Goal: Information Seeking & Learning: Check status

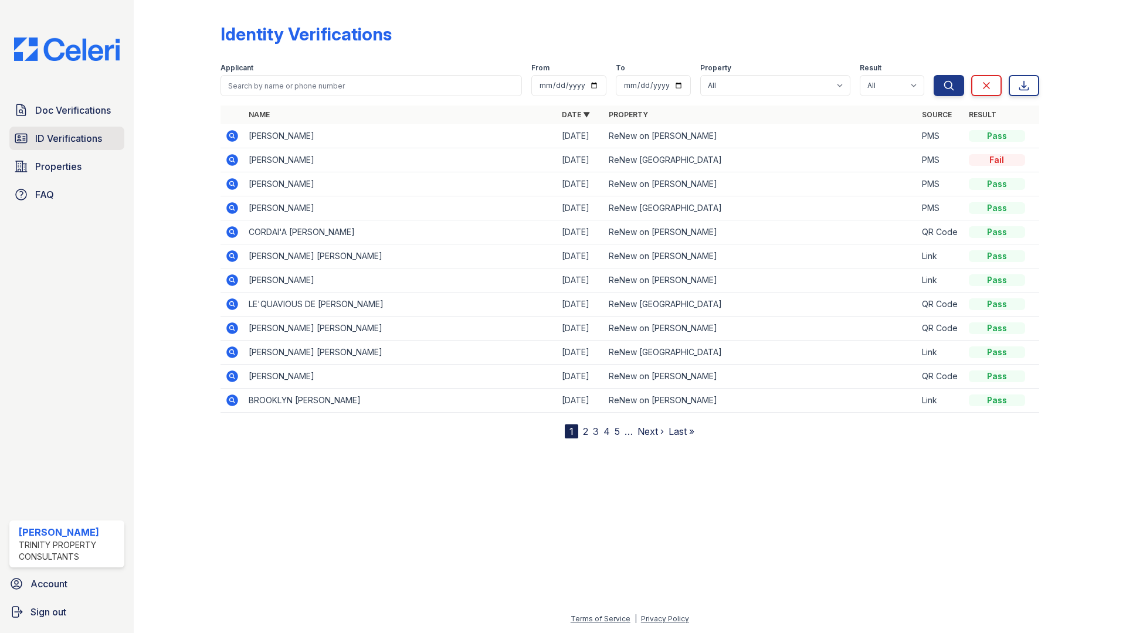
click at [55, 142] on span "ID Verifications" at bounding box center [68, 138] width 67 height 14
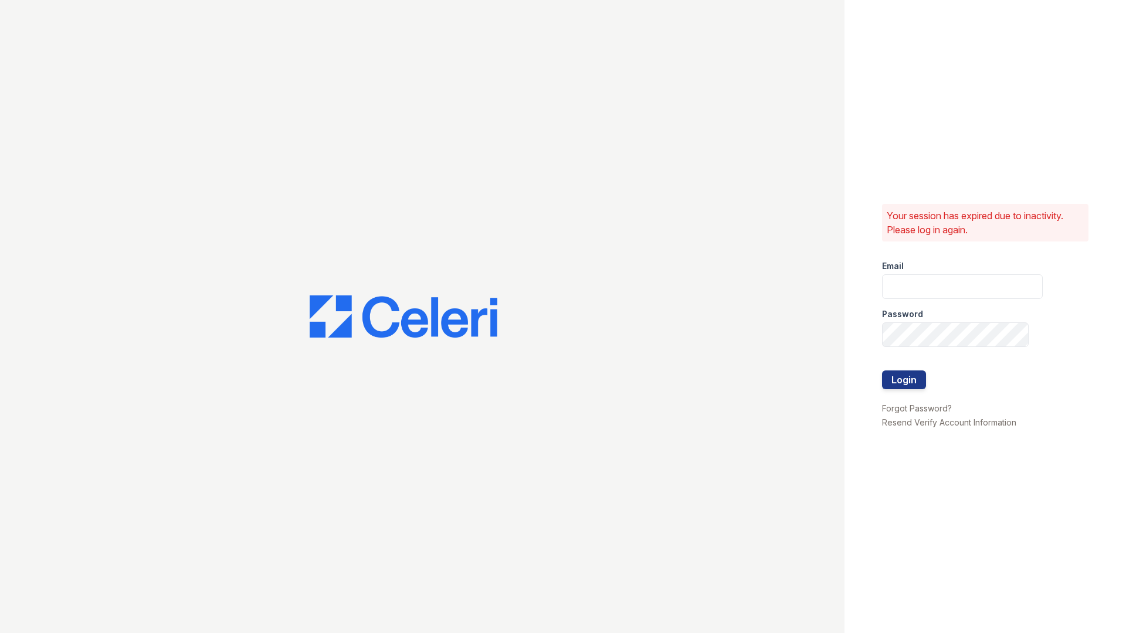
type input "[EMAIL_ADDRESS][DOMAIN_NAME]"
drag, startPoint x: 906, startPoint y: 382, endPoint x: 900, endPoint y: 382, distance: 5.9
click at [905, 382] on button "Login" at bounding box center [904, 380] width 44 height 19
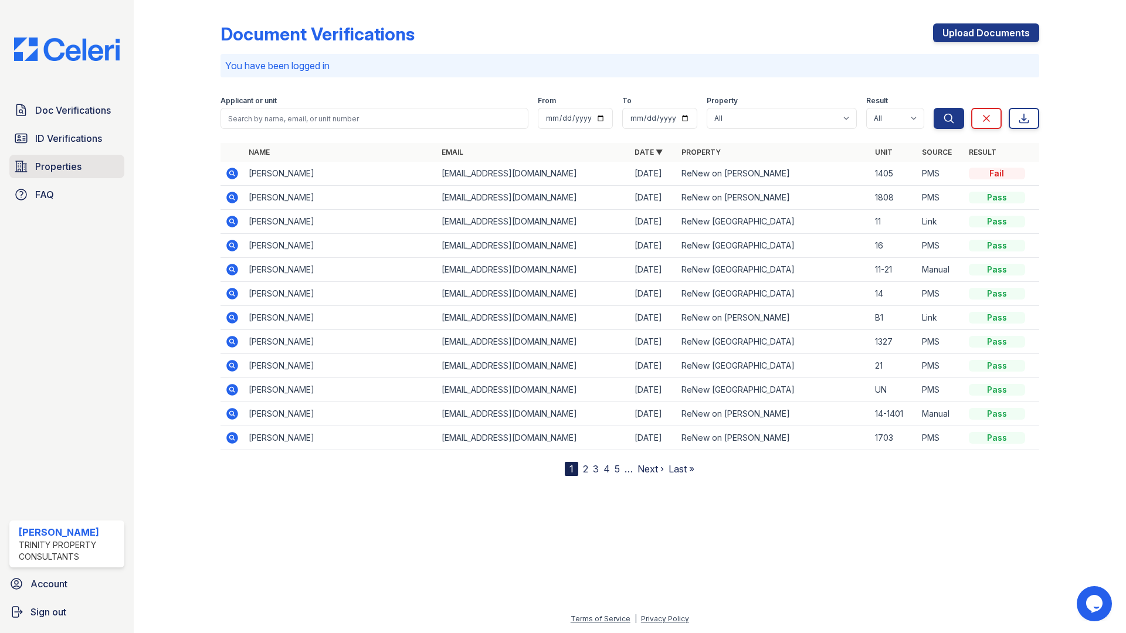
click at [35, 157] on link "Properties" at bounding box center [66, 166] width 115 height 23
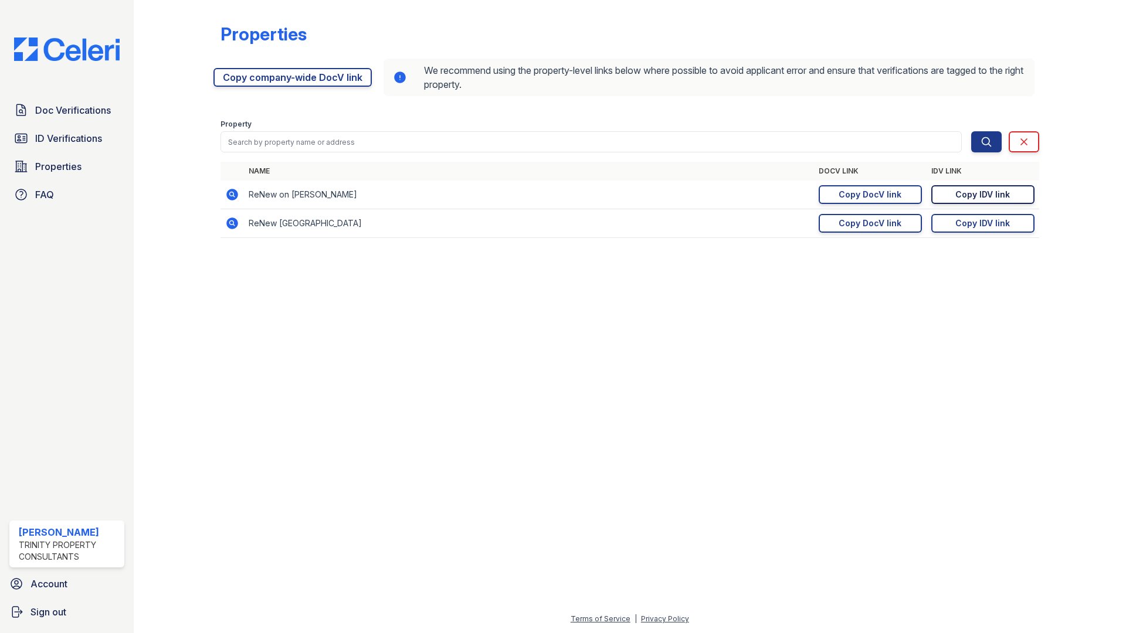
click at [986, 196] on div "Copy IDV link" at bounding box center [982, 195] width 55 height 12
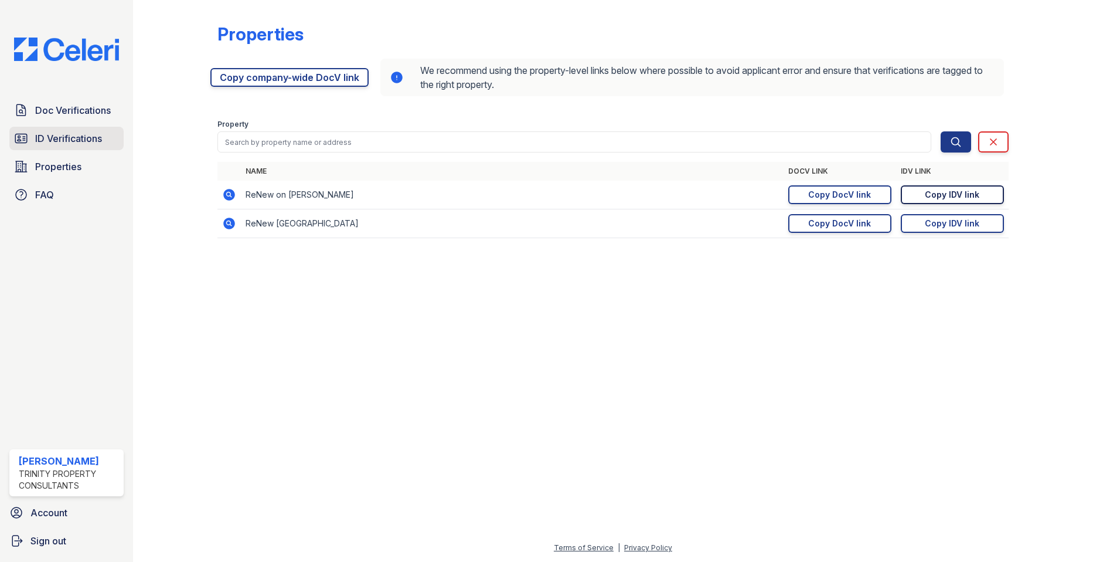
click at [60, 131] on span "ID Verifications" at bounding box center [68, 138] width 67 height 14
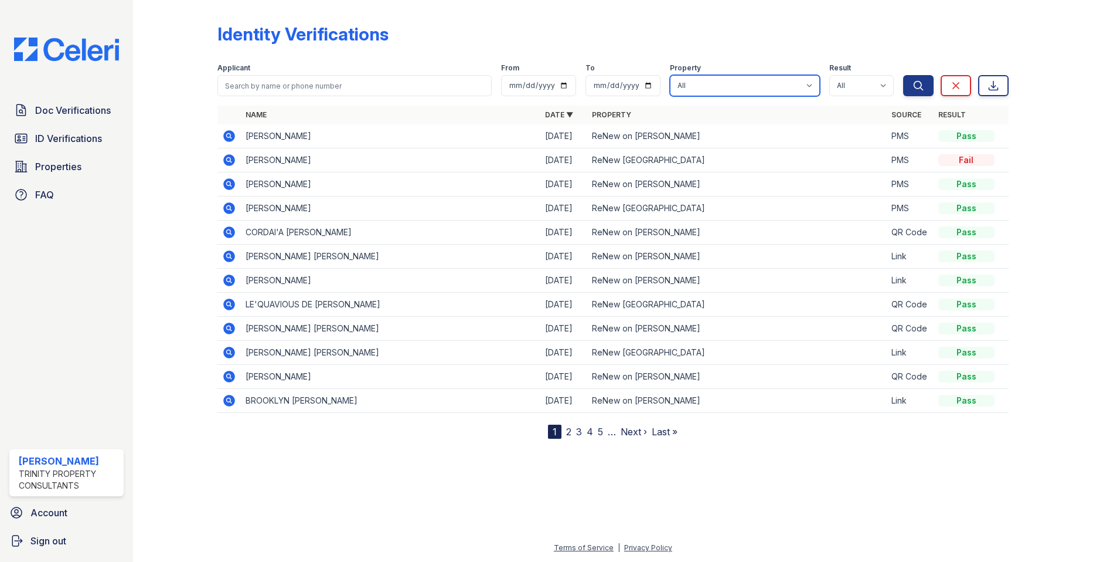
click at [752, 89] on select "All ReNew on Cantrell ReNew Otter Creek" at bounding box center [745, 85] width 150 height 21
select select "47"
click at [671, 75] on select "All ReNew on Cantrell ReNew Otter Creek" at bounding box center [745, 85] width 150 height 21
click at [332, 73] on div "Applicant" at bounding box center [354, 69] width 274 height 12
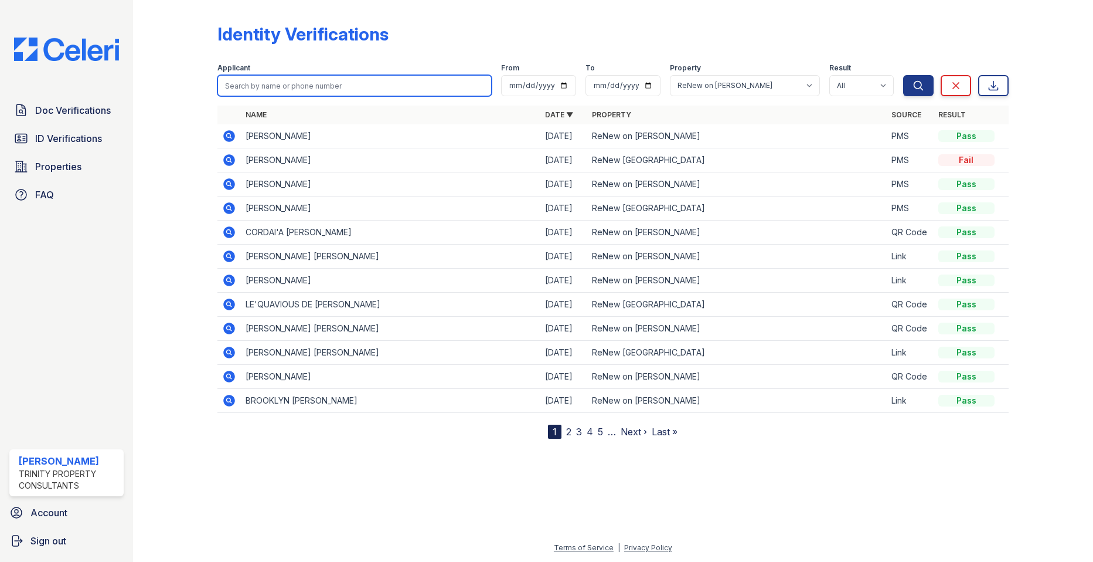
click at [317, 91] on input "search" at bounding box center [354, 85] width 274 height 21
type input "Cribs"
click at [903, 75] on button "Search" at bounding box center [918, 85] width 30 height 21
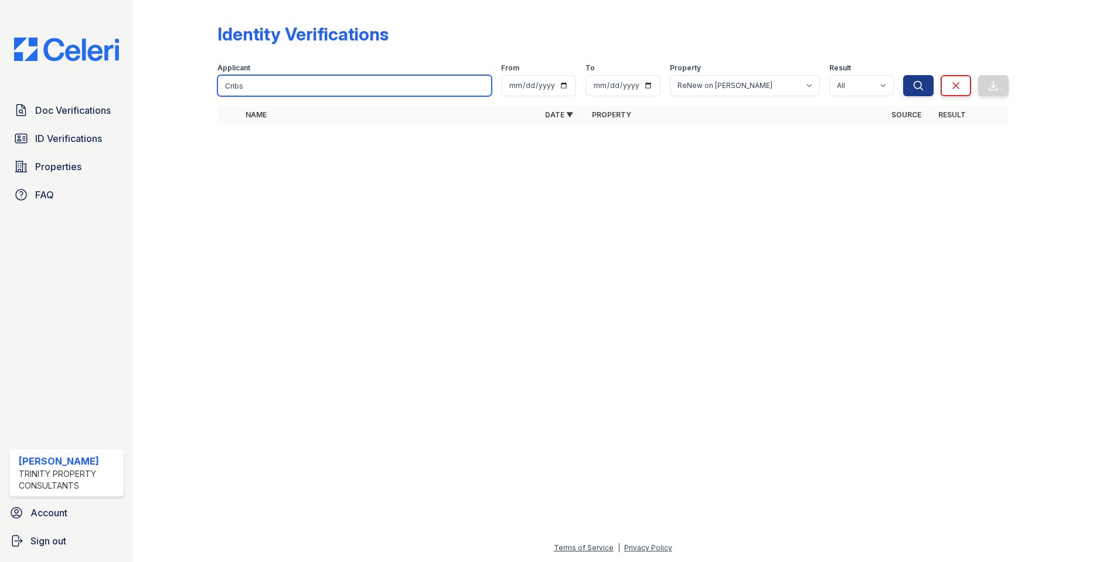
click at [317, 91] on input "Cribs" at bounding box center [354, 85] width 274 height 21
type input "Cribbs"
click at [903, 75] on button "Search" at bounding box center [918, 85] width 30 height 21
